Goal: Find specific page/section: Find specific page/section

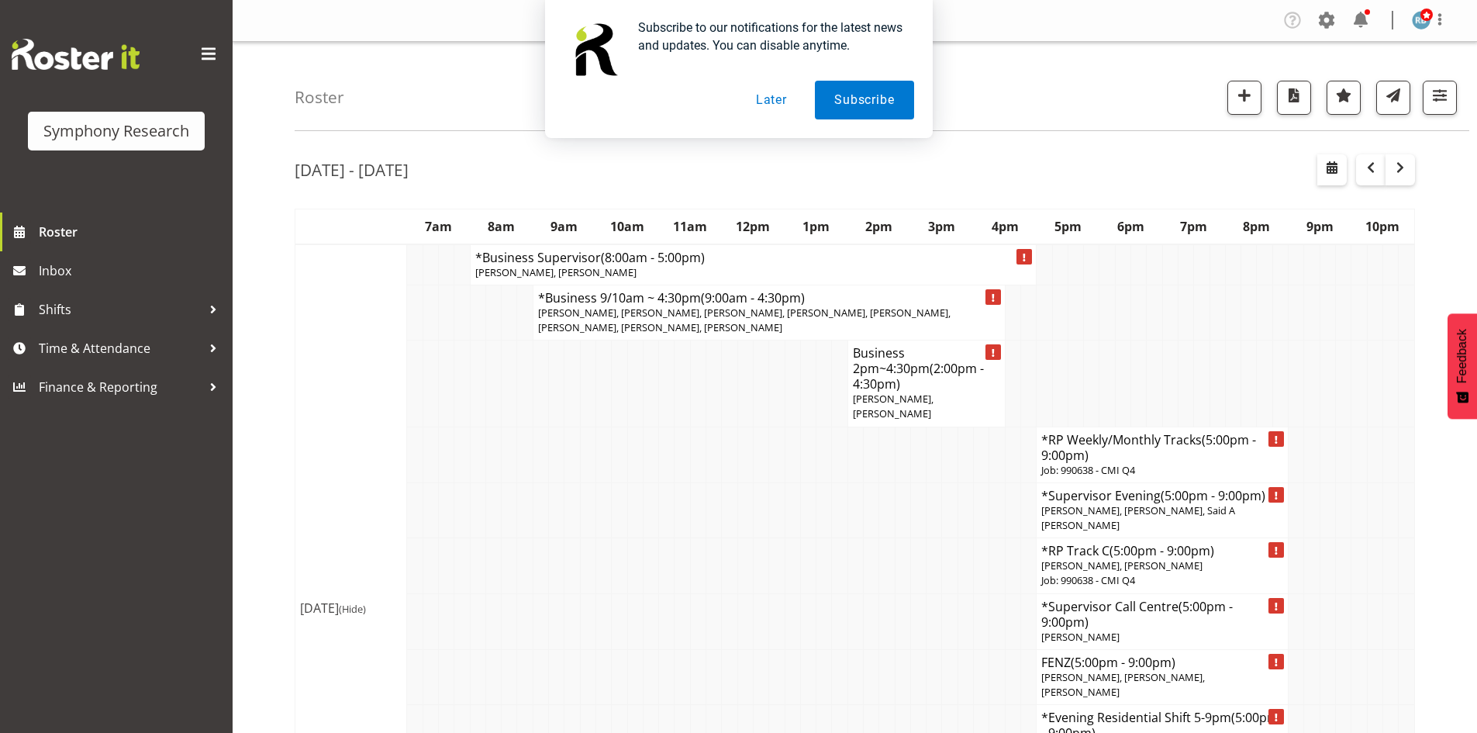
click at [760, 96] on button "Later" at bounding box center [772, 100] width 70 height 39
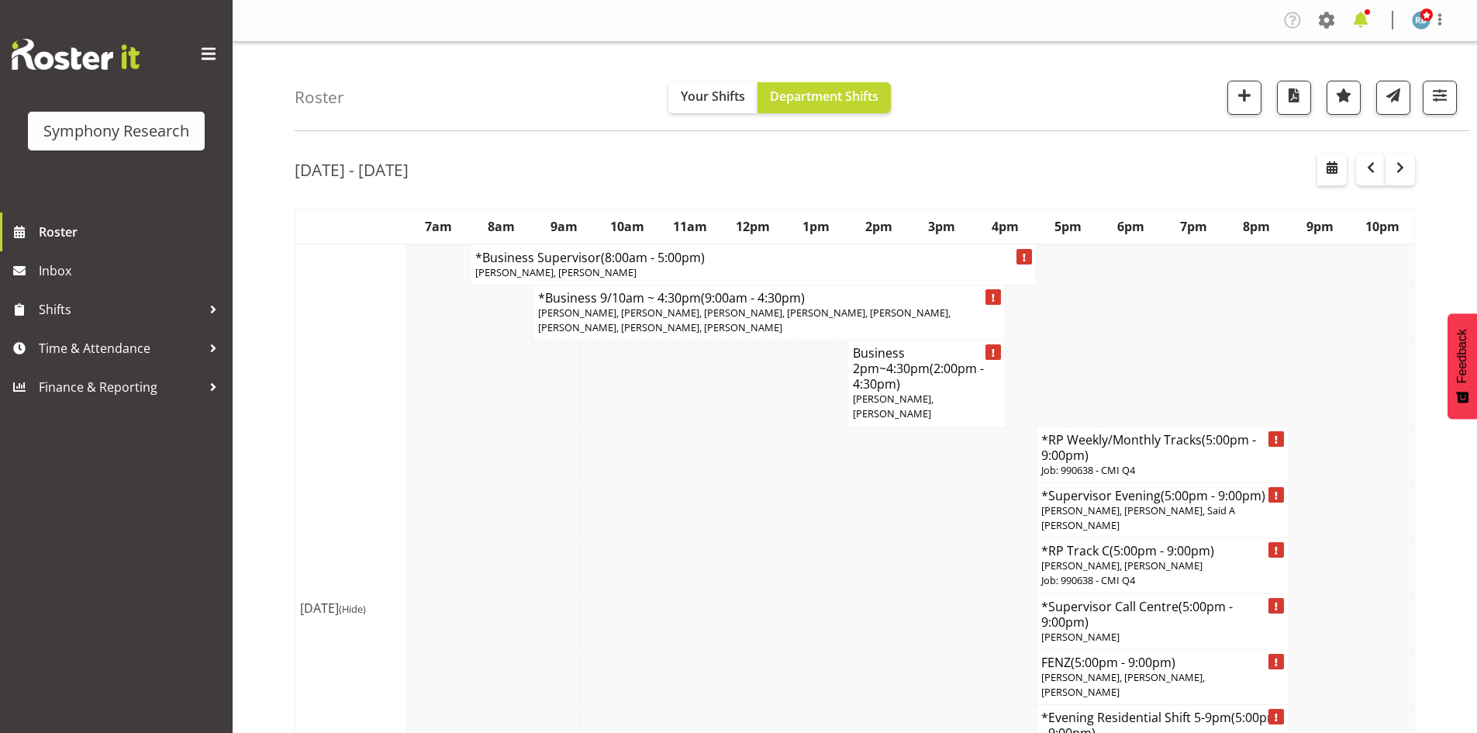
click at [1364, 18] on span at bounding box center [1360, 20] width 25 height 25
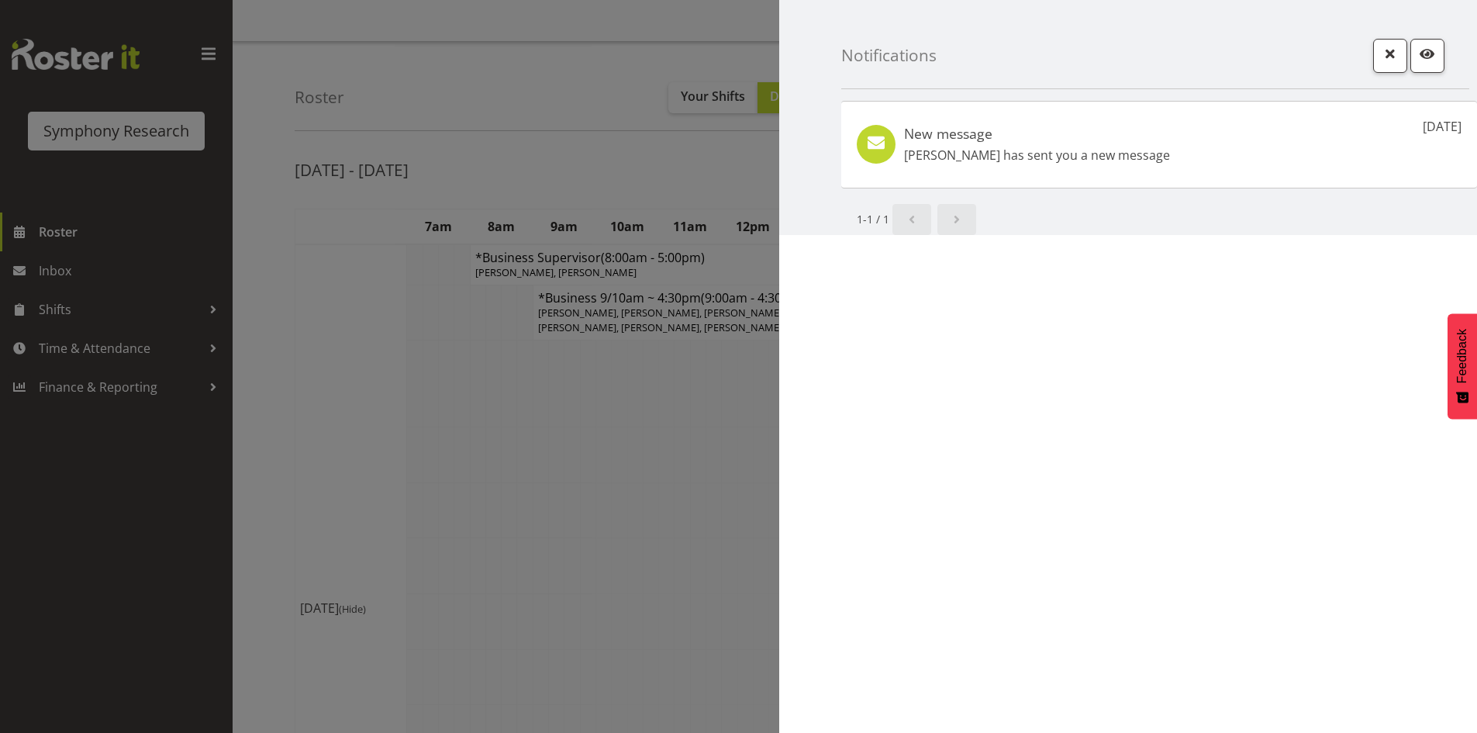
click at [623, 60] on div at bounding box center [738, 366] width 1477 height 733
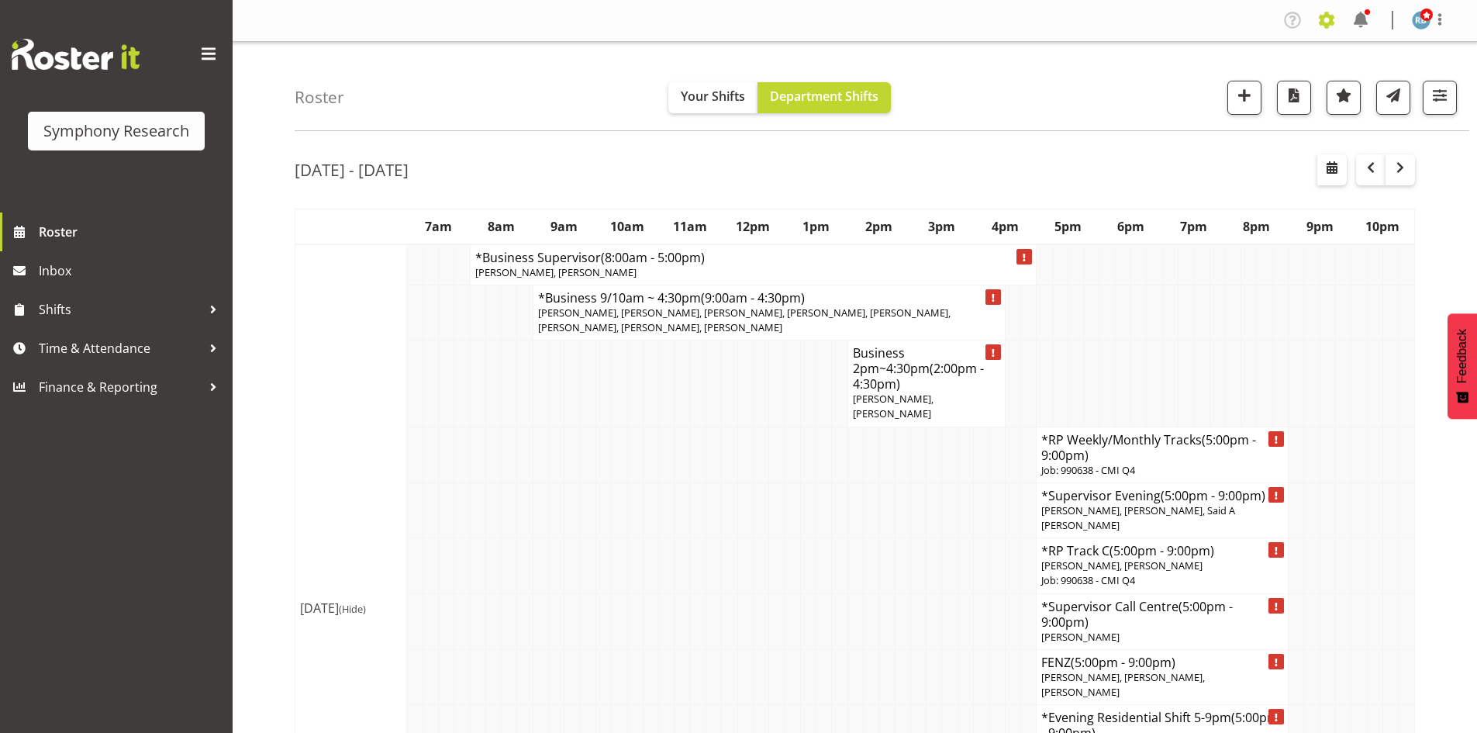
click at [1331, 20] on span at bounding box center [1326, 20] width 25 height 25
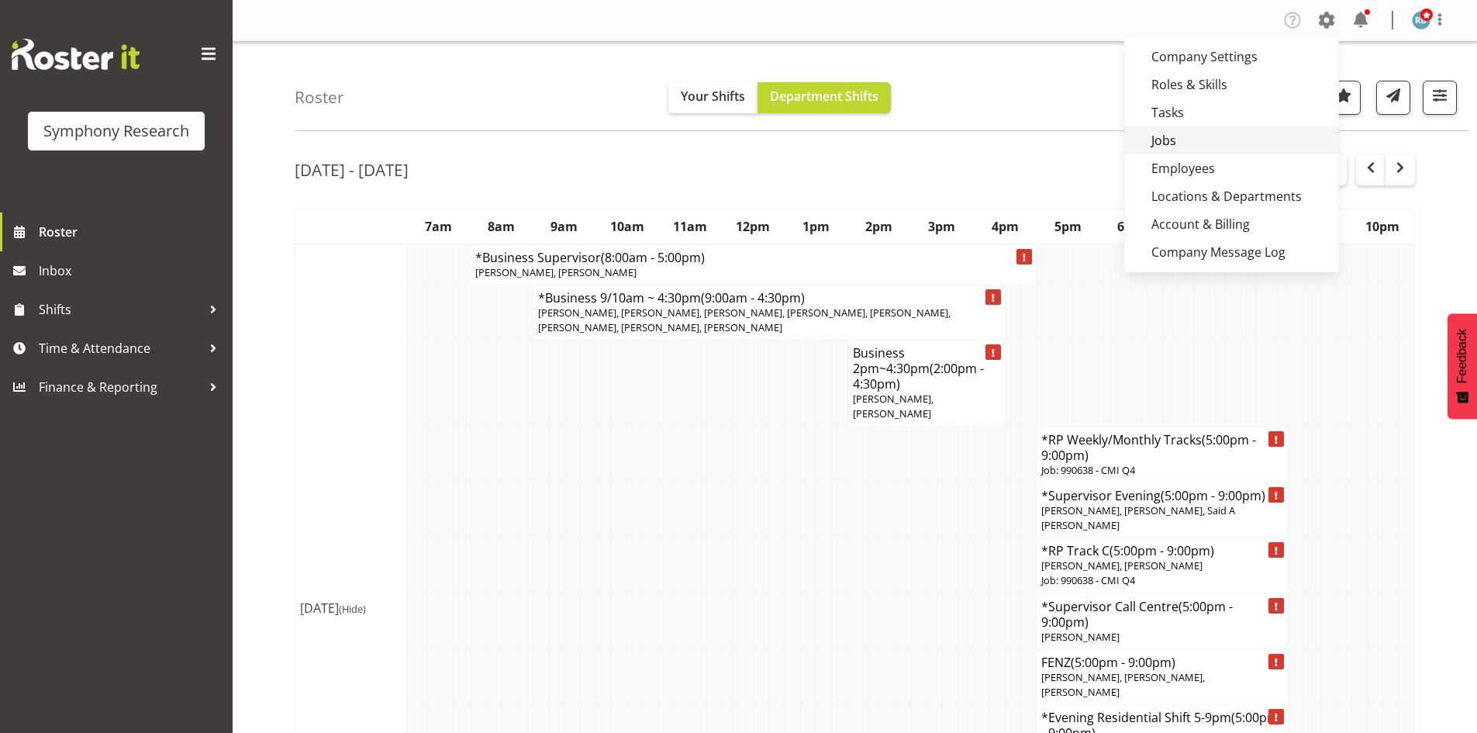
click at [1173, 137] on link "Jobs" at bounding box center [1231, 140] width 215 height 28
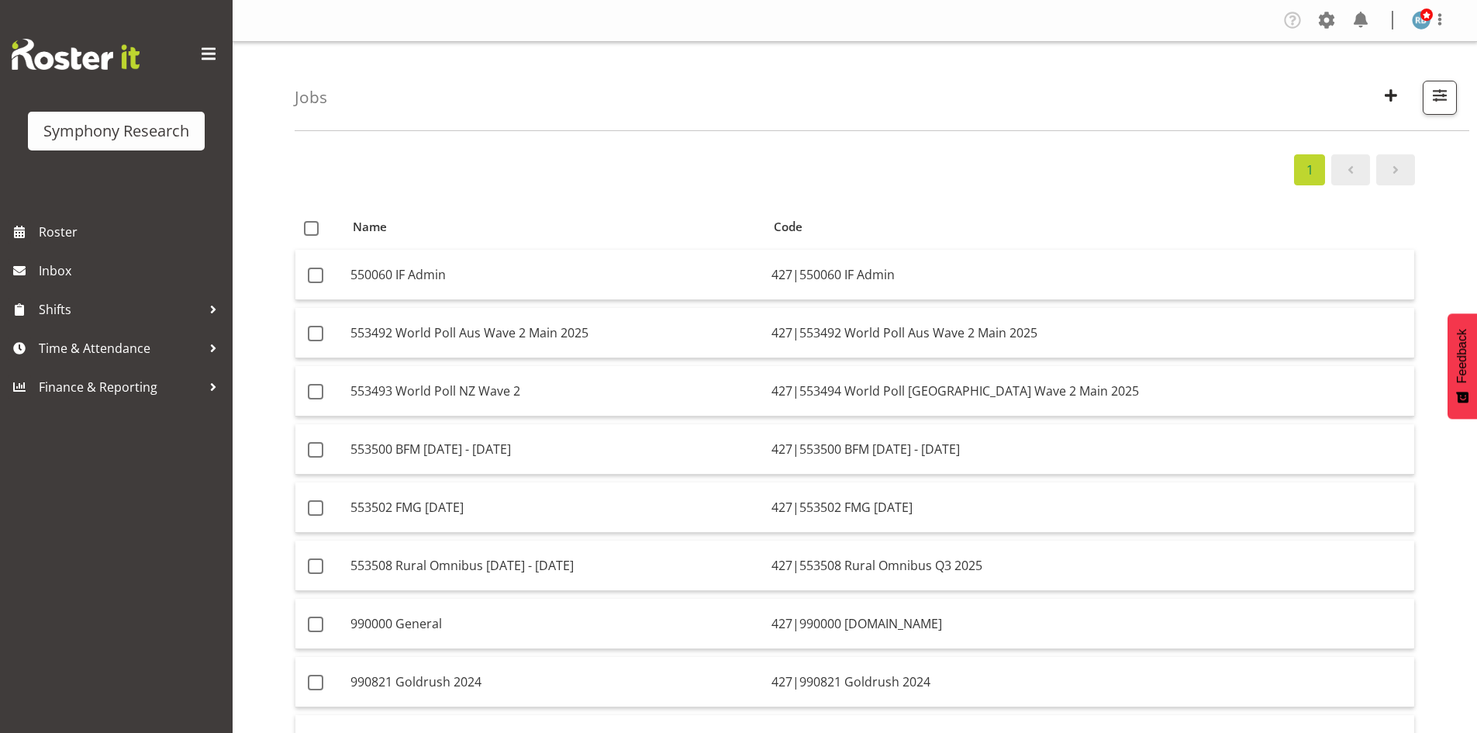
drag, startPoint x: 446, startPoint y: 179, endPoint x: 272, endPoint y: 12, distance: 240.8
click at [446, 179] on div "1" at bounding box center [855, 169] width 1120 height 31
